Goal: Task Accomplishment & Management: Complete application form

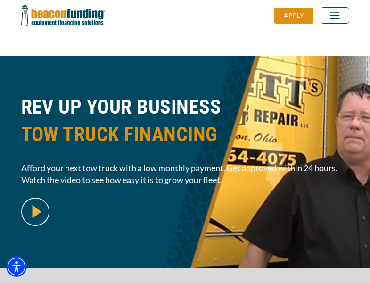
scroll to position [230, 0]
